Goal: Transaction & Acquisition: Register for event/course

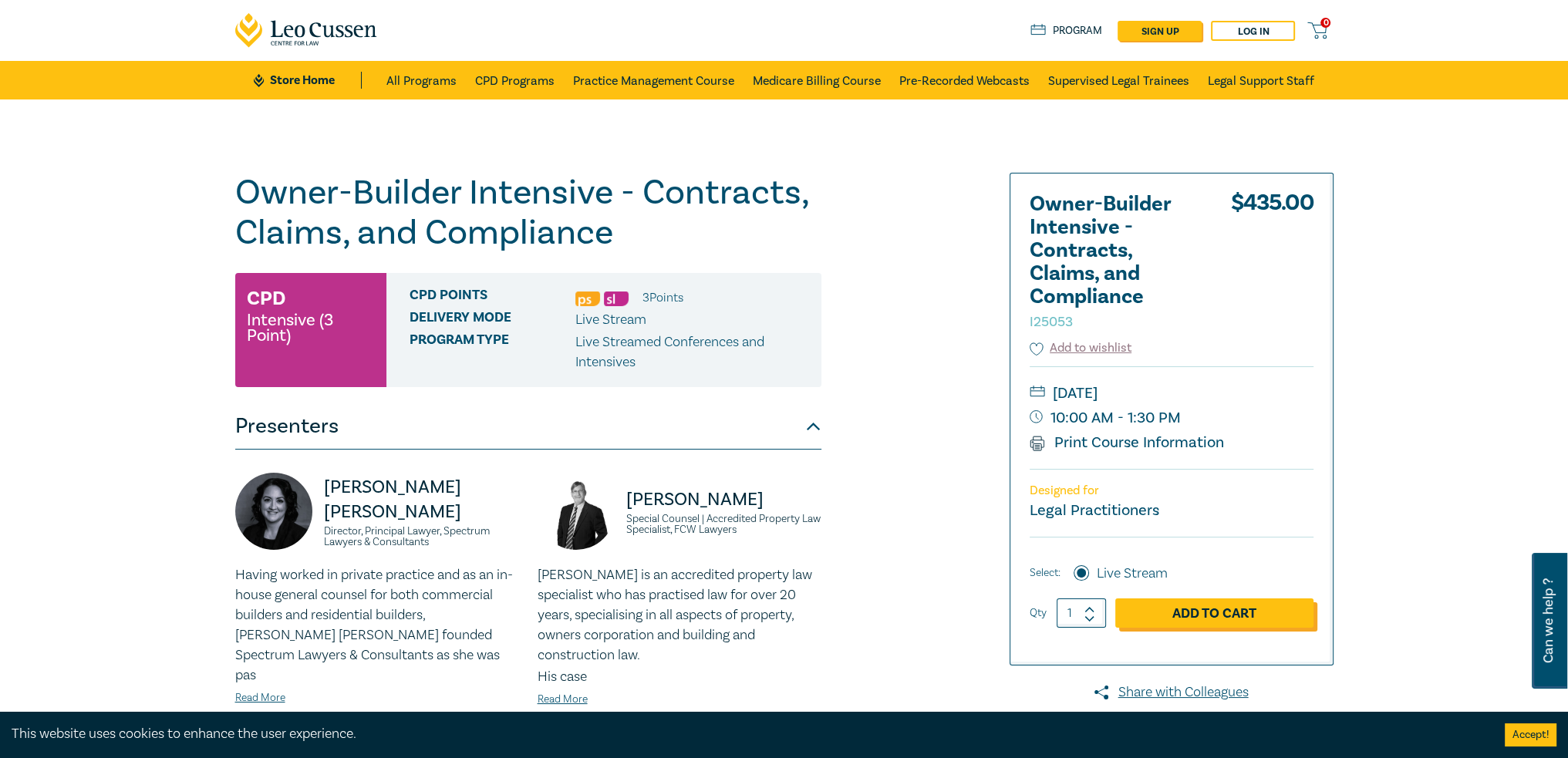
click at [1169, 621] on link "Add to Cart" at bounding box center [1214, 613] width 199 height 30
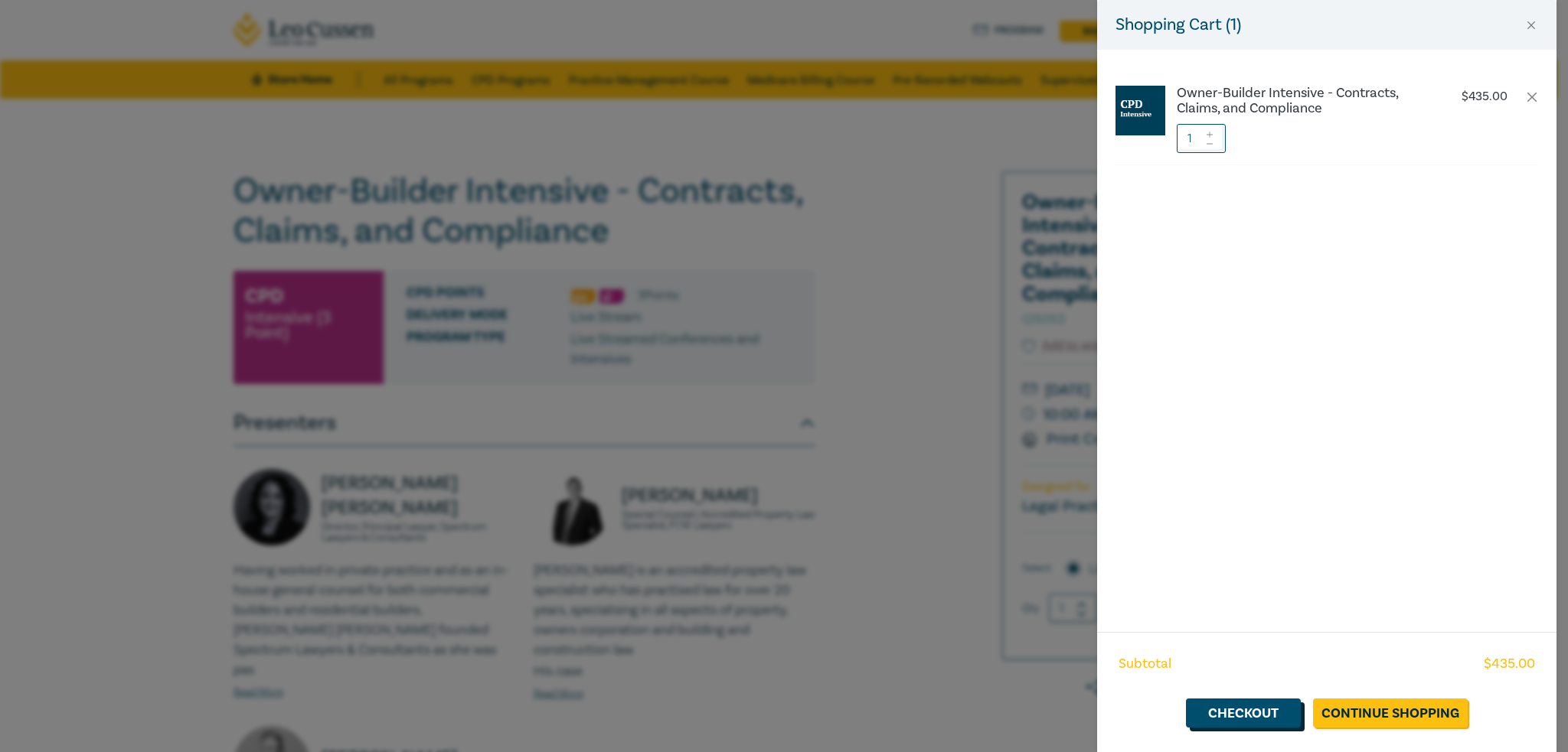
click at [1262, 718] on link "Checkout" at bounding box center [1243, 713] width 115 height 29
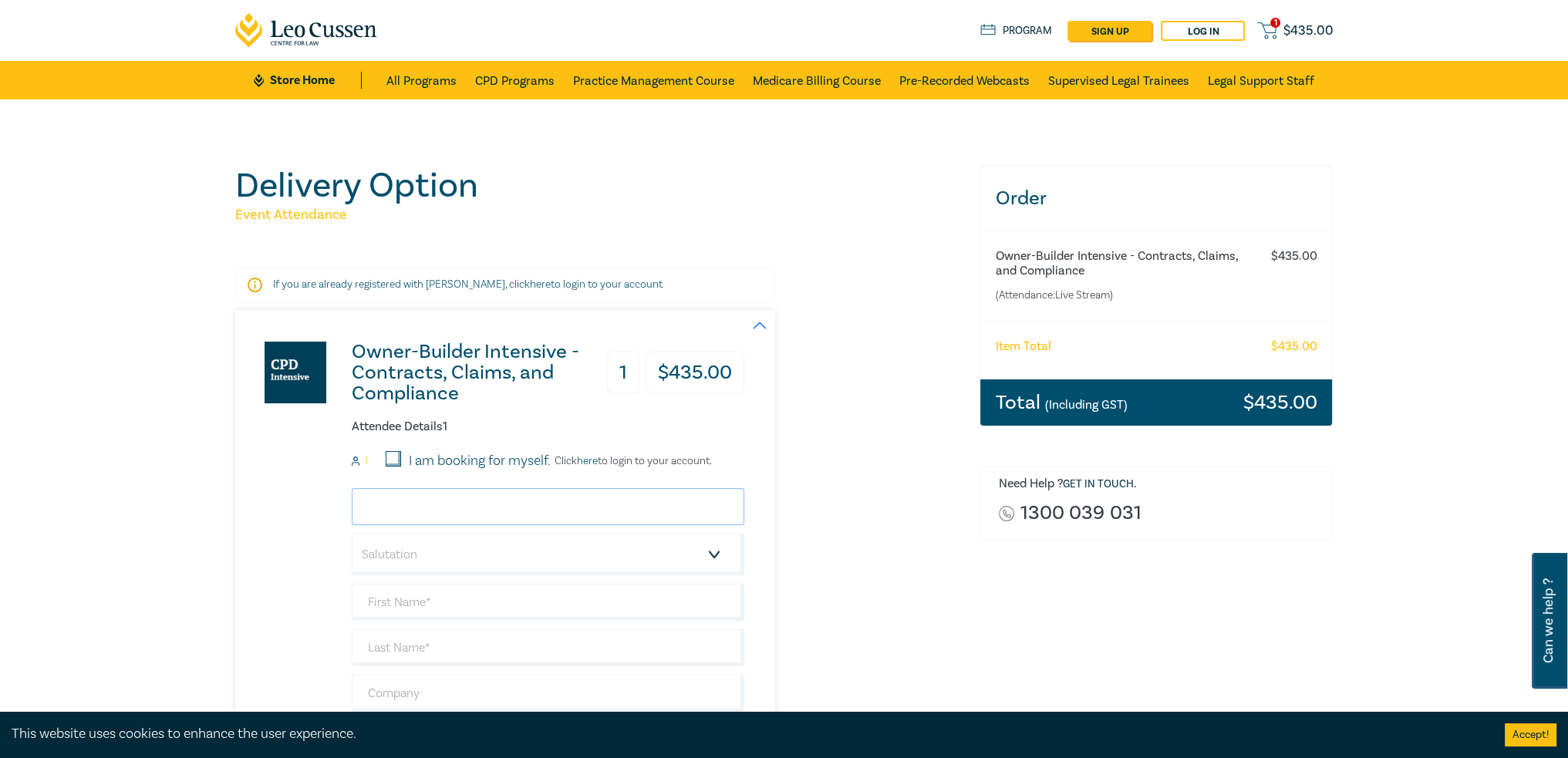
click at [434, 511] on input "email" at bounding box center [548, 507] width 393 height 37
type input "[PERSON_NAME][EMAIL_ADDRESS][PERSON_NAME][DOMAIN_NAME]"
click at [503, 552] on select "Salutation Mr. Mrs. Ms. Miss Dr. Prof. Other" at bounding box center [548, 555] width 393 height 42
select select "Miss"
click at [352, 534] on select "Salutation Mr. Mrs. Ms. Miss Dr. Prof. Other" at bounding box center [548, 555] width 393 height 42
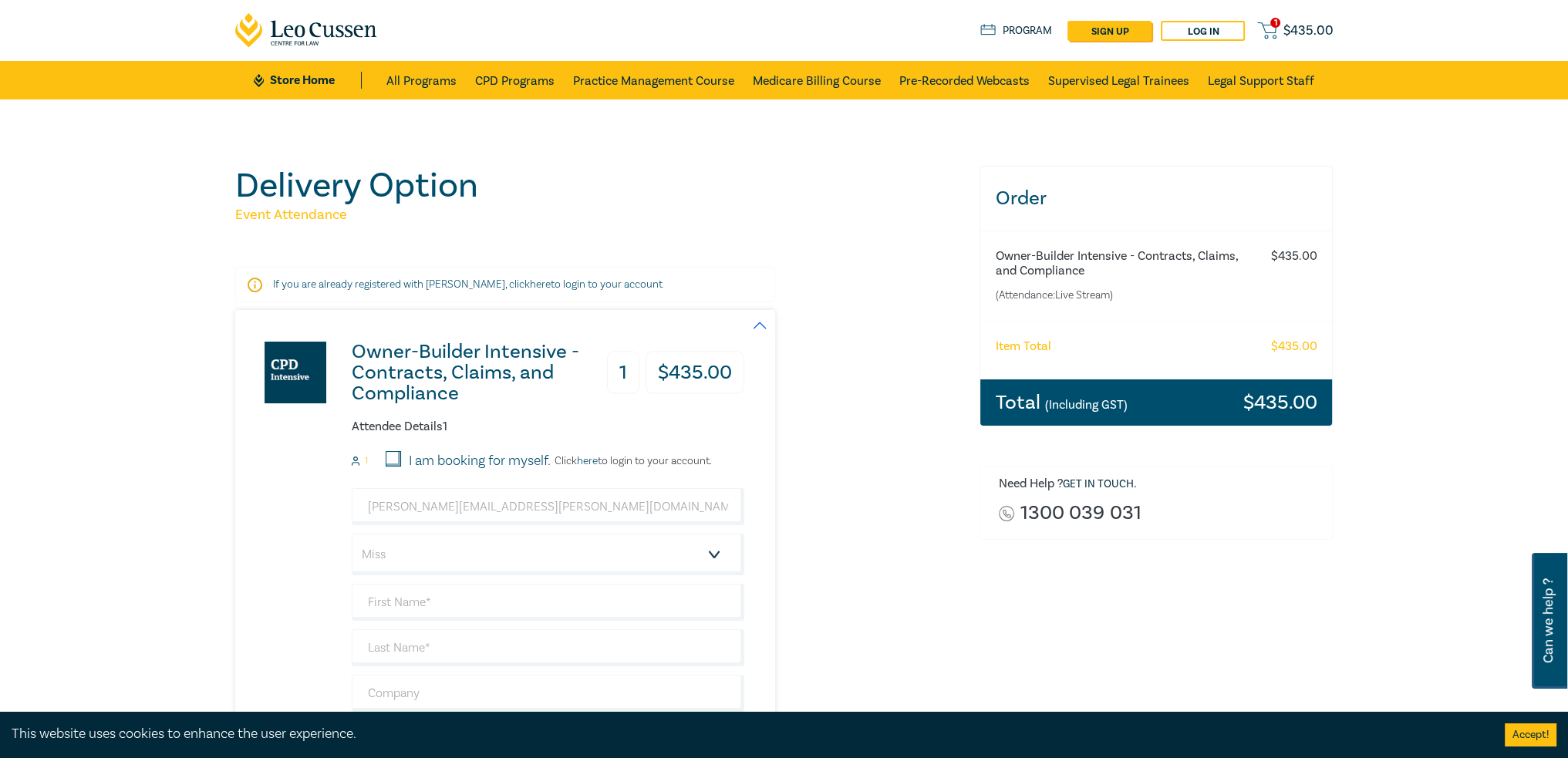
click at [273, 615] on div "Owner-Builder Intensive - Contracts, Claims, and Compliance 1 $ 435.00 Attendee…" at bounding box center [490, 574] width 509 height 529
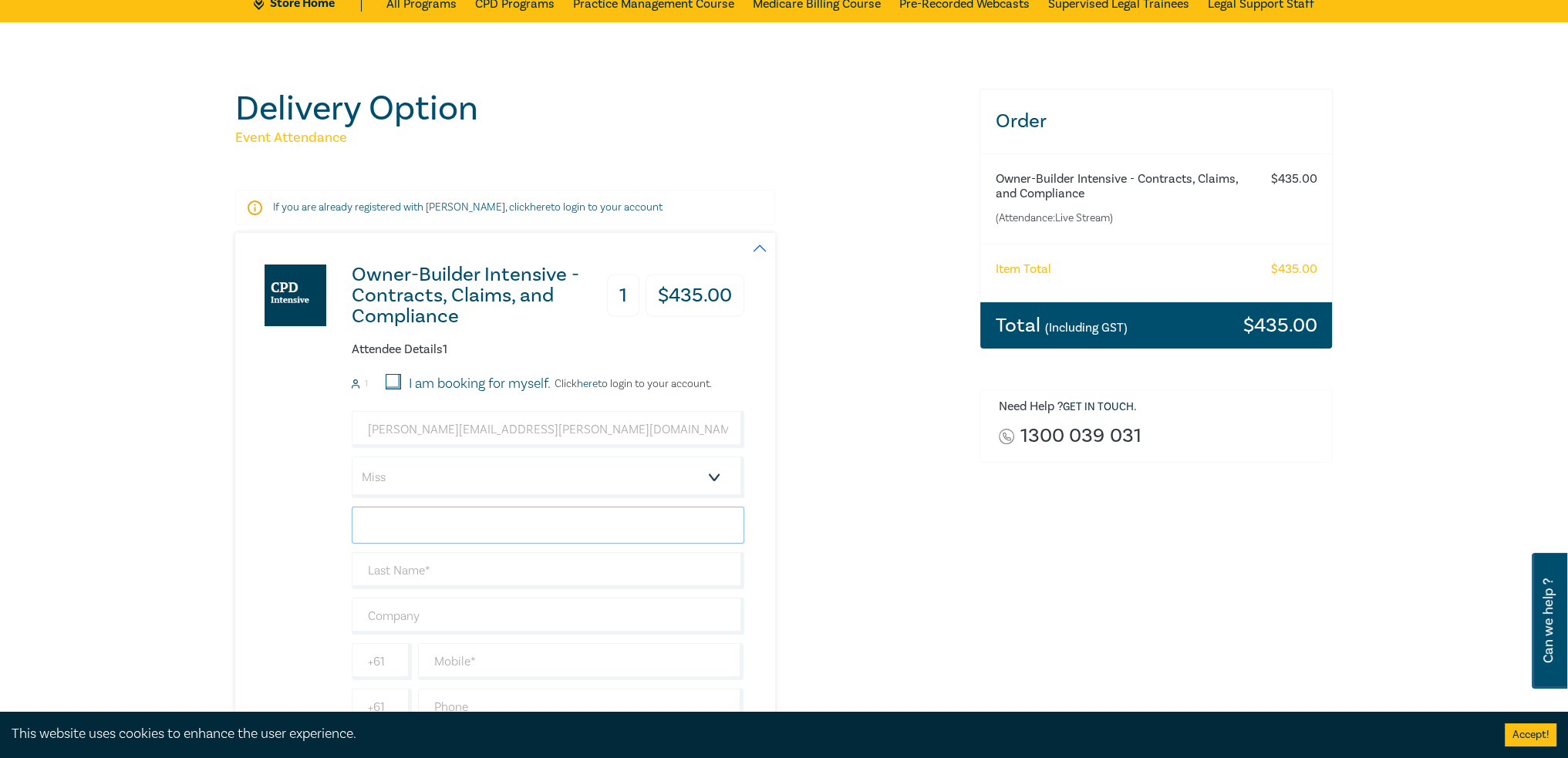
click at [417, 530] on input "text" at bounding box center [548, 525] width 393 height 37
type input "[PERSON_NAME]"
type input "J"
type input "Rajab"
type input "Provey"
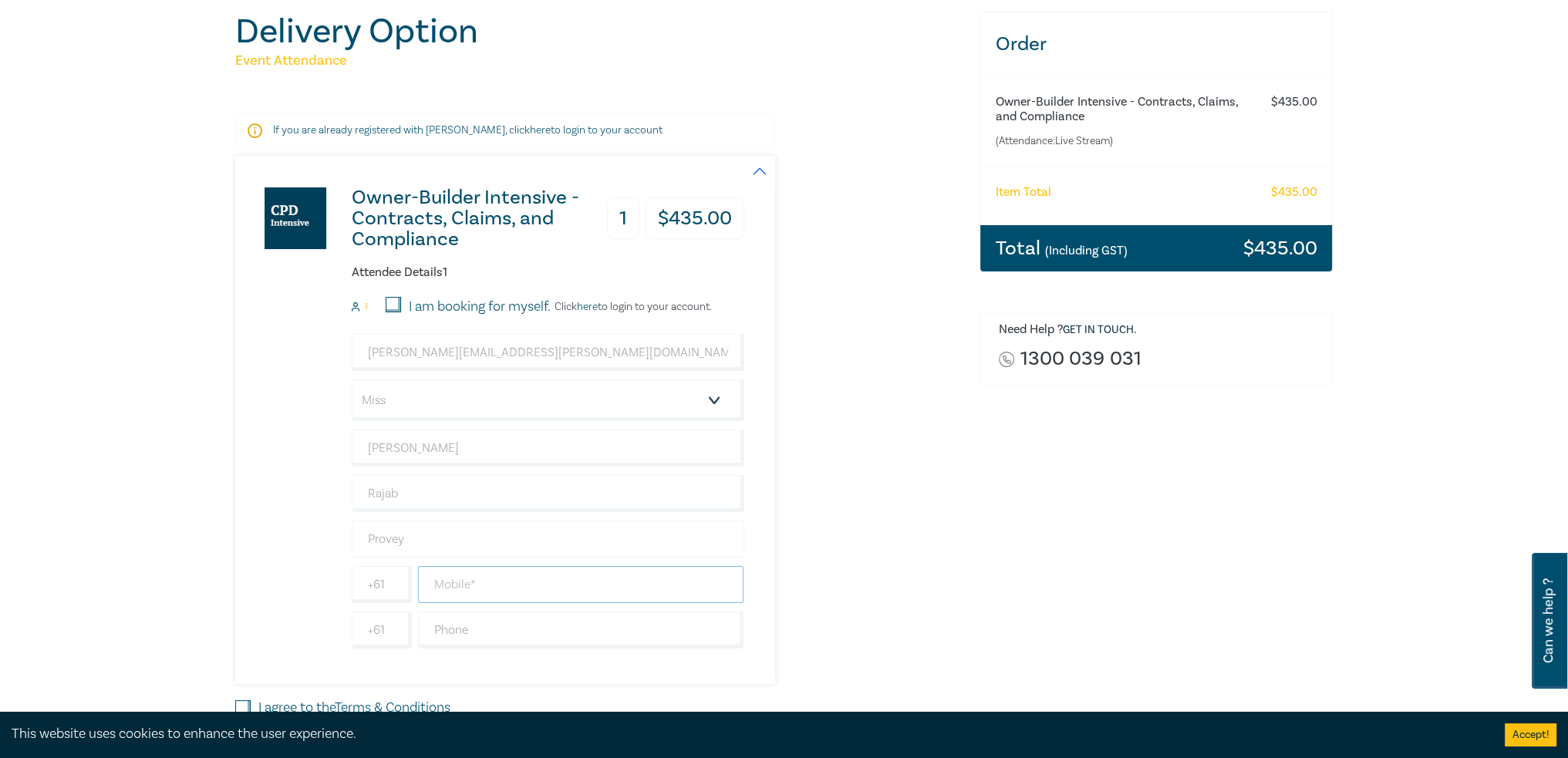
paste input "489 998 277"
type input "489 998 277"
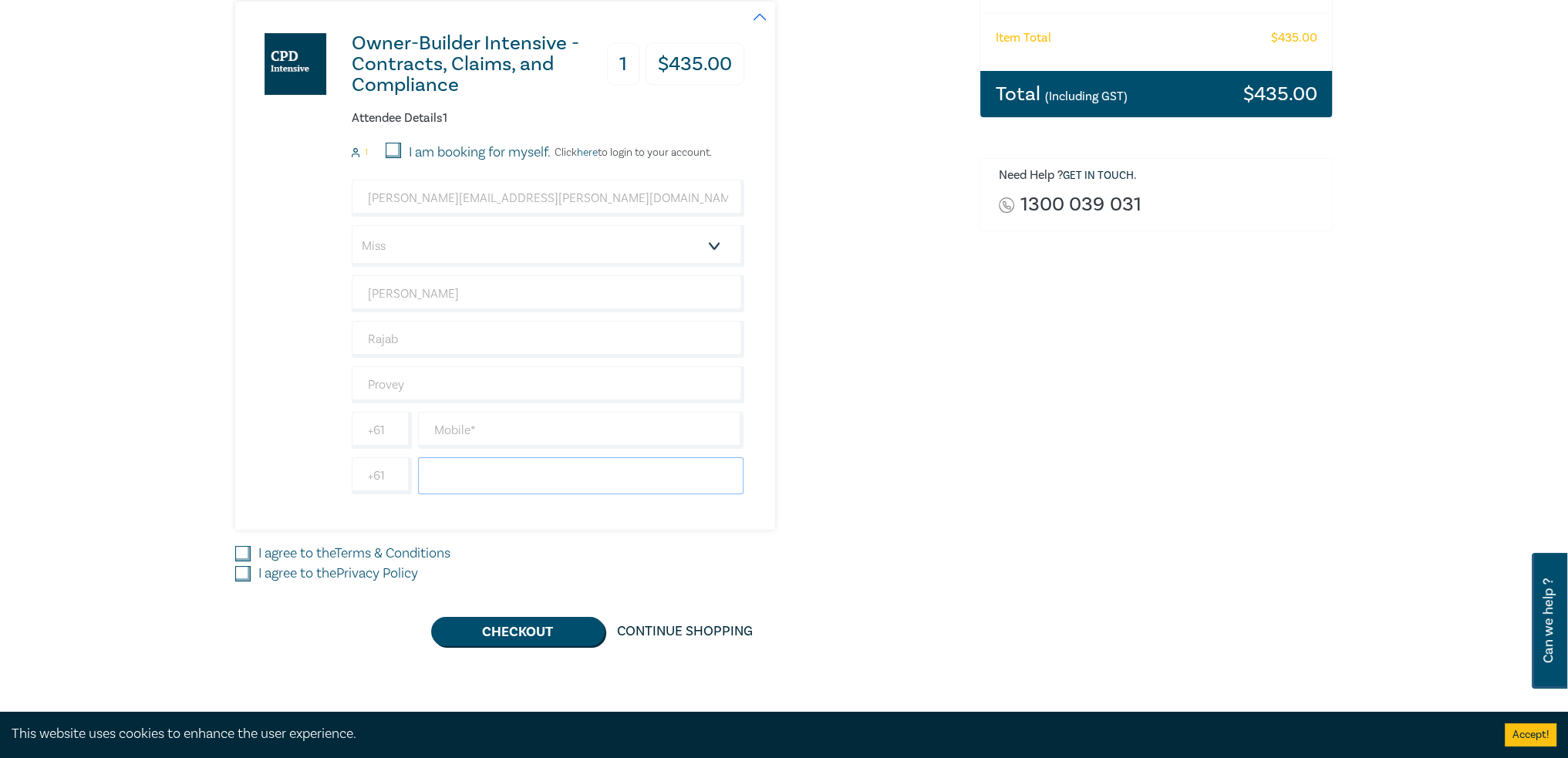
click at [502, 479] on input "text" at bounding box center [581, 476] width 327 height 37
click at [538, 421] on input "text" at bounding box center [581, 430] width 327 height 37
paste input "489 998 277"
type input "489 998 277"
click at [244, 552] on input "I agree to the Terms & Conditions" at bounding box center [243, 554] width 16 height 16
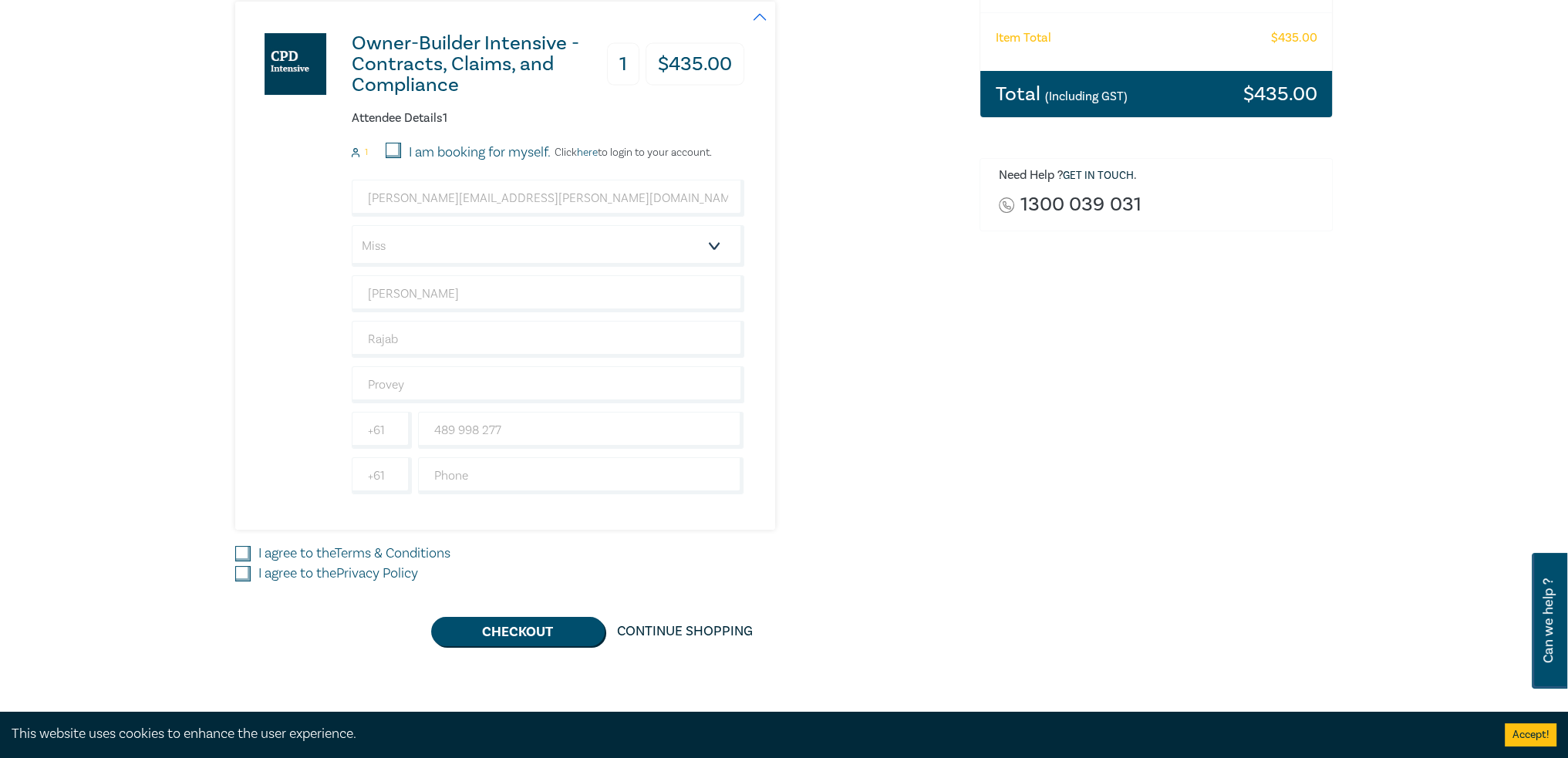
checkbox input "true"
click at [238, 571] on input "I agree to the Privacy Policy" at bounding box center [243, 574] width 16 height 16
checkbox input "true"
click at [284, 612] on div "Owner-Builder Intensive - Contracts, Claims, and Compliance 1 $ 435.00 Attendee…" at bounding box center [598, 324] width 726 height 645
click at [496, 606] on div "Owner-Builder Intensive - Contracts, Claims, and Compliance 1 $ 435.00 Attendee…" at bounding box center [598, 324] width 726 height 645
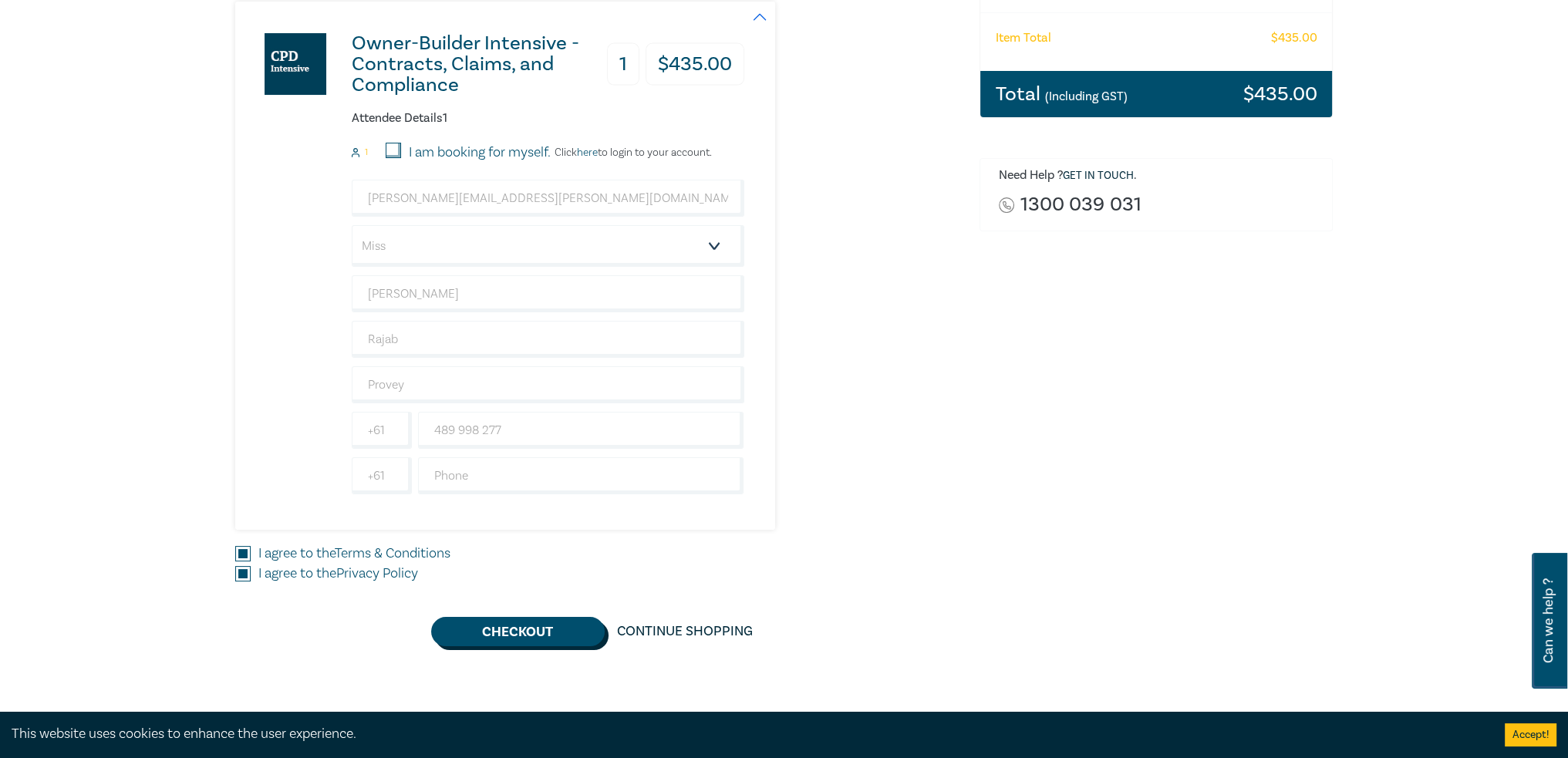
click at [502, 626] on button "Checkout" at bounding box center [517, 632] width 173 height 30
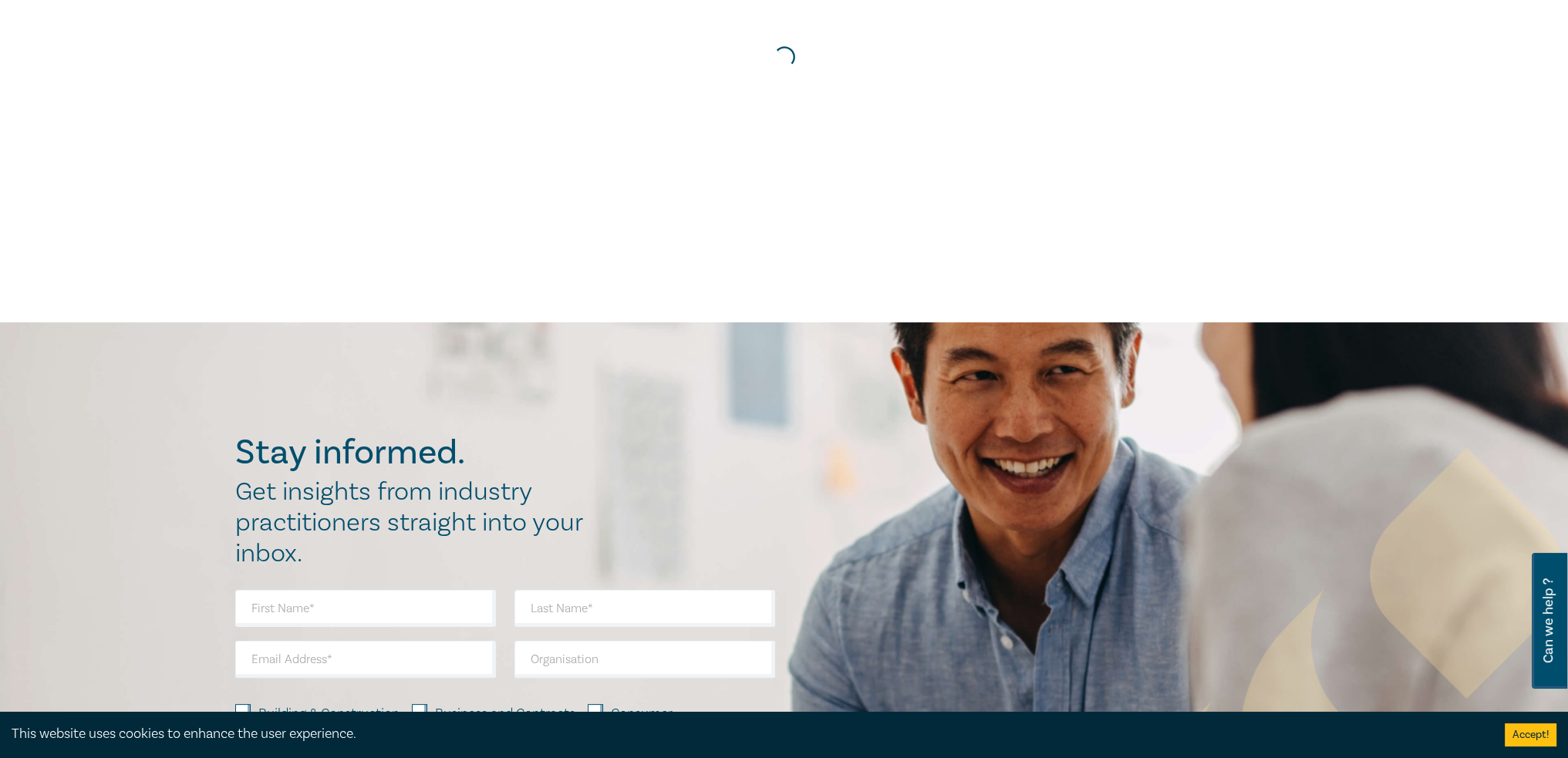
scroll to position [0, 0]
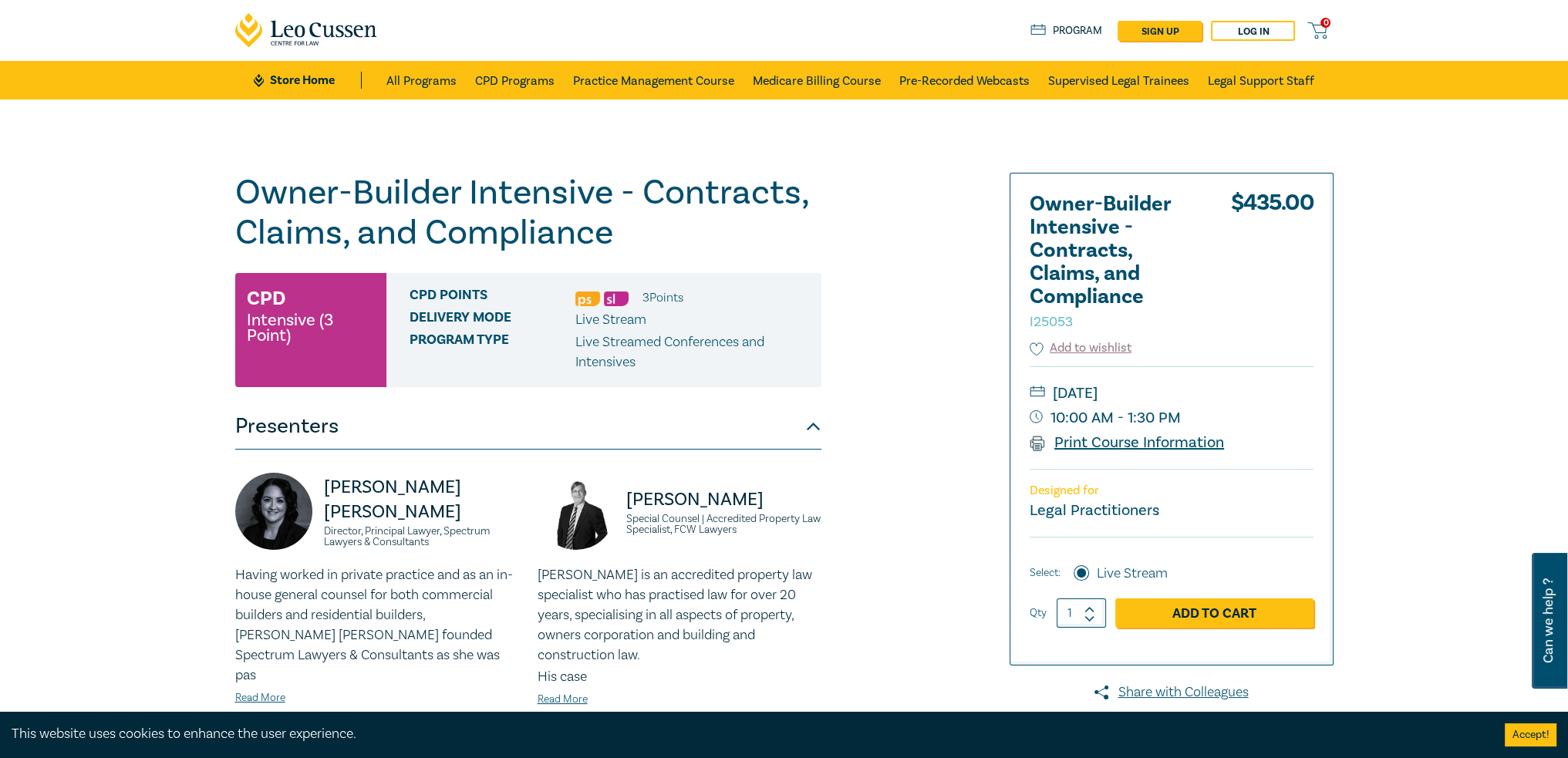
click at [1088, 441] on link "Print Course Information" at bounding box center [1127, 443] width 195 height 20
click at [1095, 443] on link "Print Course Information" at bounding box center [1127, 443] width 195 height 20
click at [936, 486] on div "Owner-Builder Intensive - Contracts, Claims, and Compliance I25053 CPD Intensiv…" at bounding box center [598, 558] width 745 height 772
drag, startPoint x: 985, startPoint y: 309, endPoint x: 908, endPoint y: 227, distance: 112.5
click at [985, 309] on div at bounding box center [1157, 558] width 373 height 772
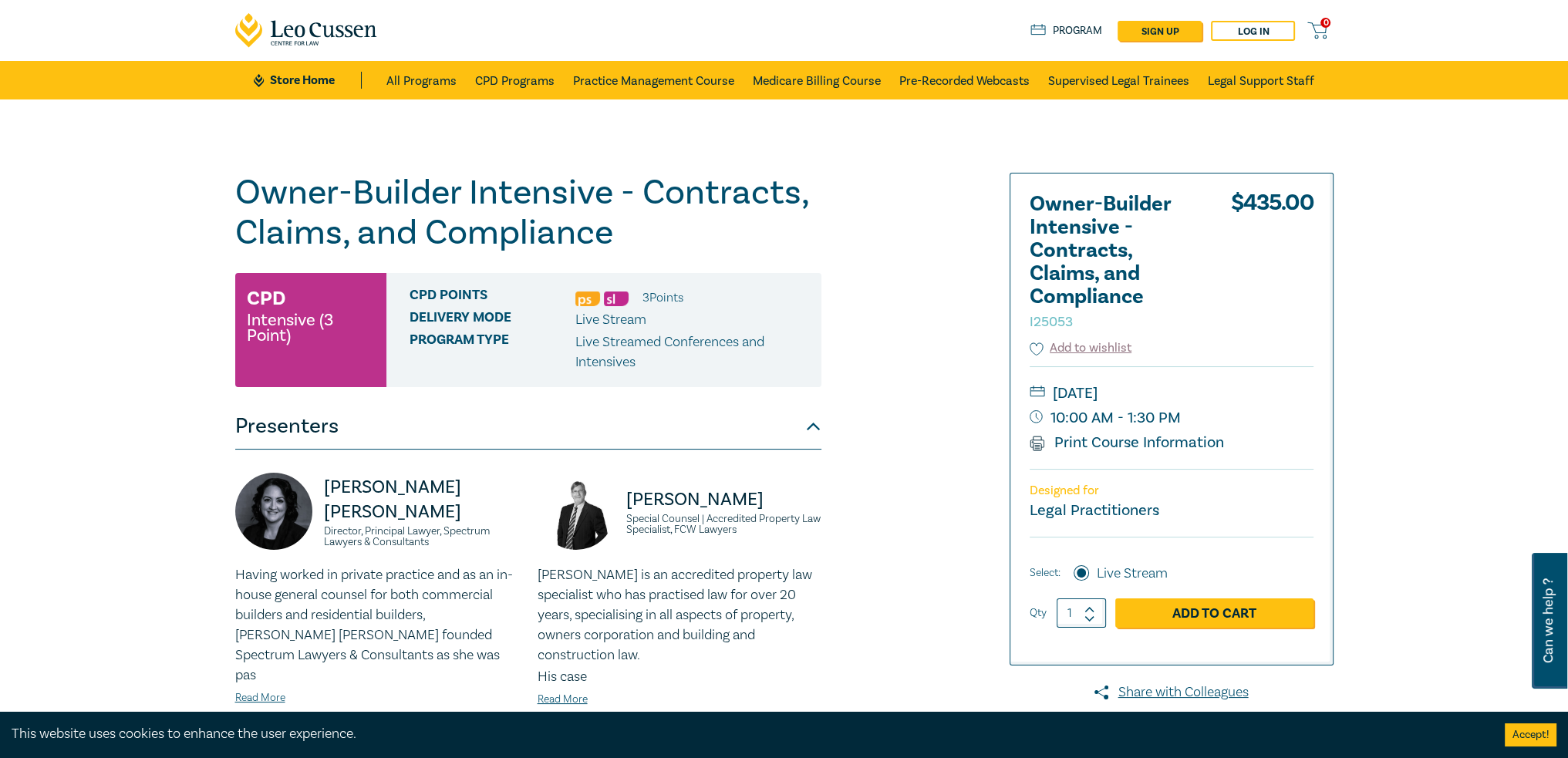
click at [895, 459] on div "Owner-Builder Intensive - Contracts, Claims, and Compliance I25053 CPD Intensiv…" at bounding box center [598, 558] width 745 height 772
